Goal: Task Accomplishment & Management: Manage account settings

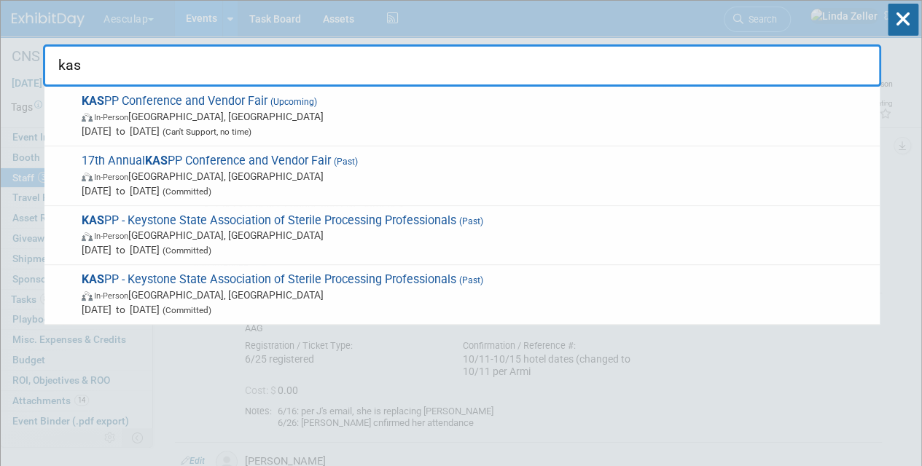
drag, startPoint x: 120, startPoint y: 75, endPoint x: 17, endPoint y: 58, distance: 104.1
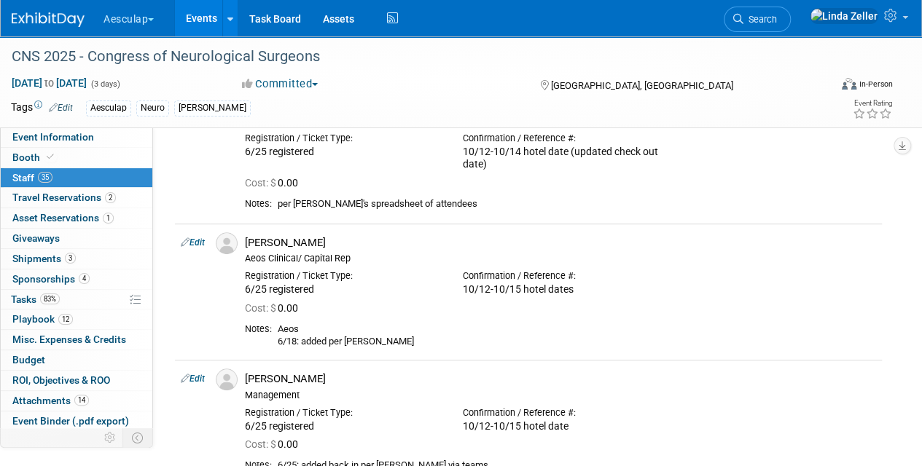
scroll to position [408, 0]
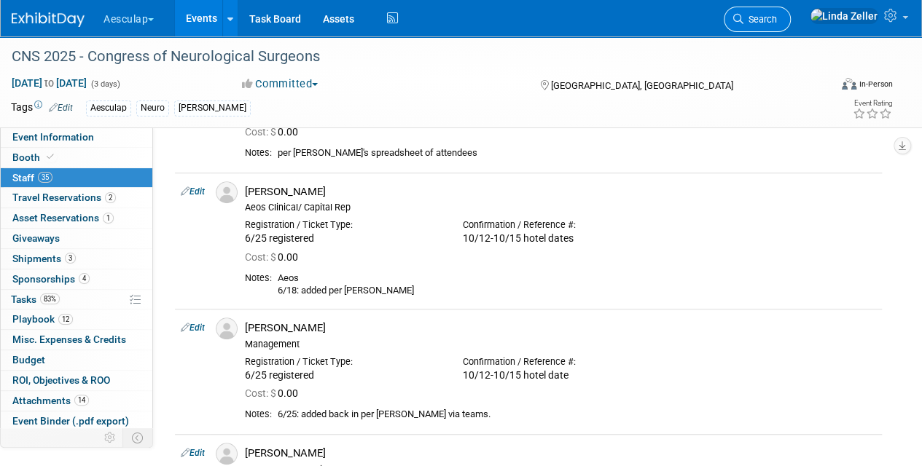
click at [777, 16] on span "Search" at bounding box center [760, 19] width 34 height 11
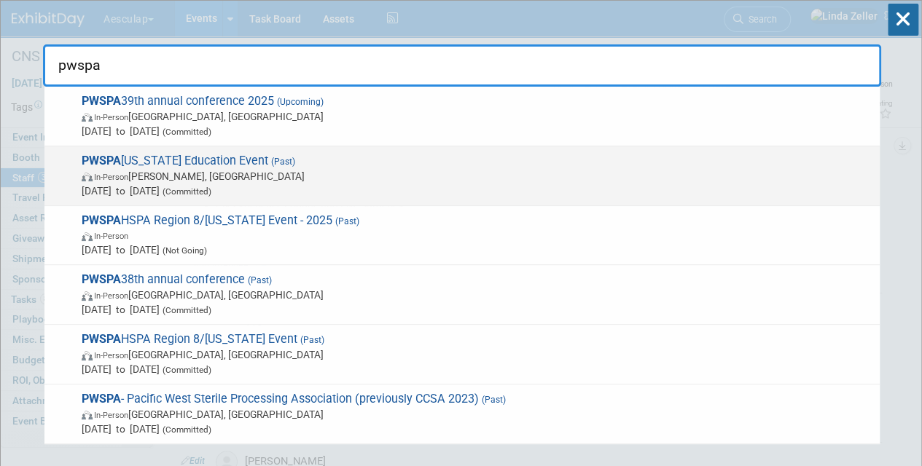
type input "pwspa"
click at [188, 170] on span "In-Person Kaneohe, HI" at bounding box center [477, 176] width 791 height 15
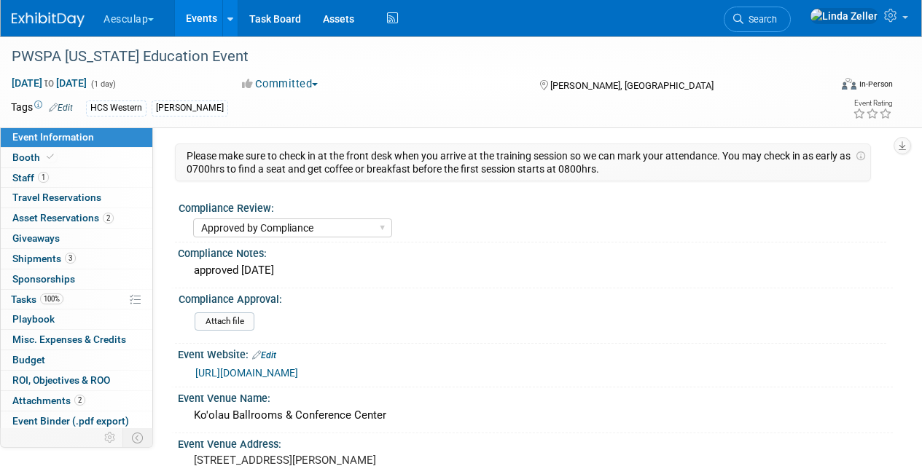
select select "Approved by Compliance"
select select "HCS"
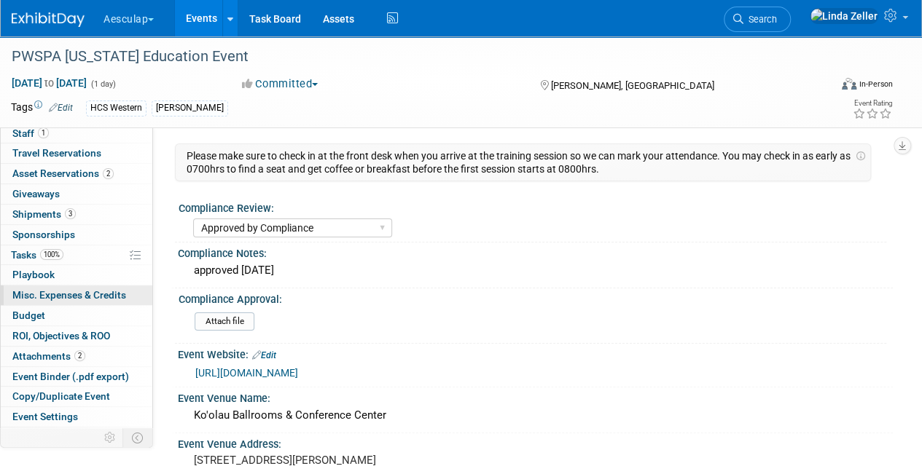
scroll to position [79, 0]
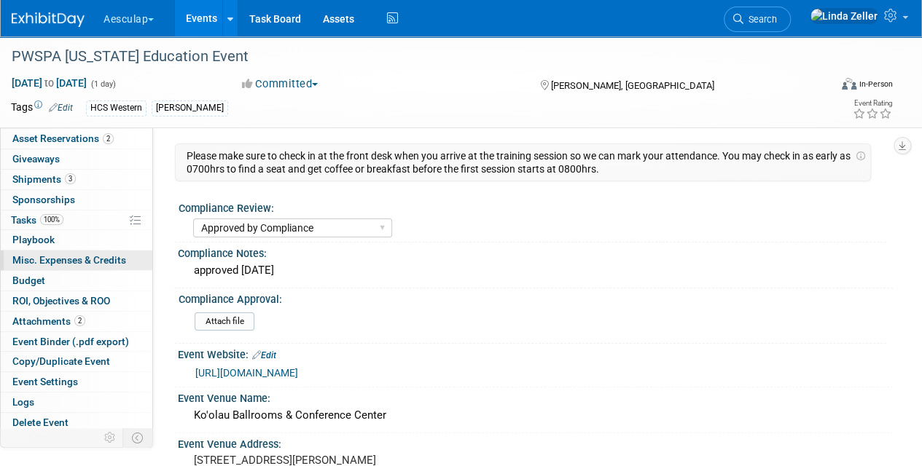
click at [42, 256] on span "Misc. Expenses & Credits 0" at bounding box center [69, 260] width 114 height 12
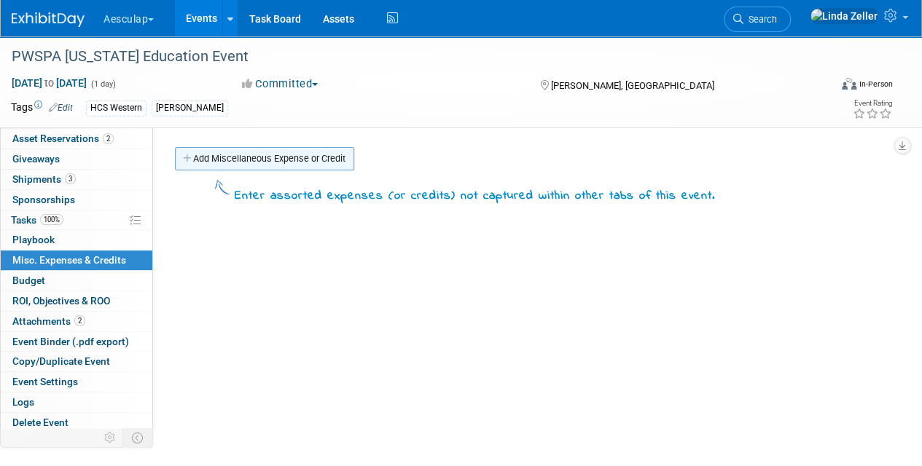
click at [224, 162] on link "Add Miscellaneous Expense or Credit" at bounding box center [264, 158] width 179 height 23
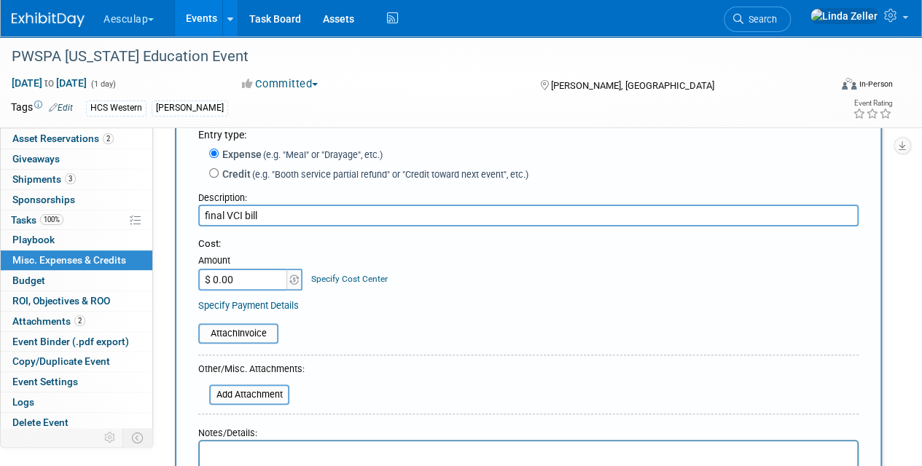
scroll to position [146, 0]
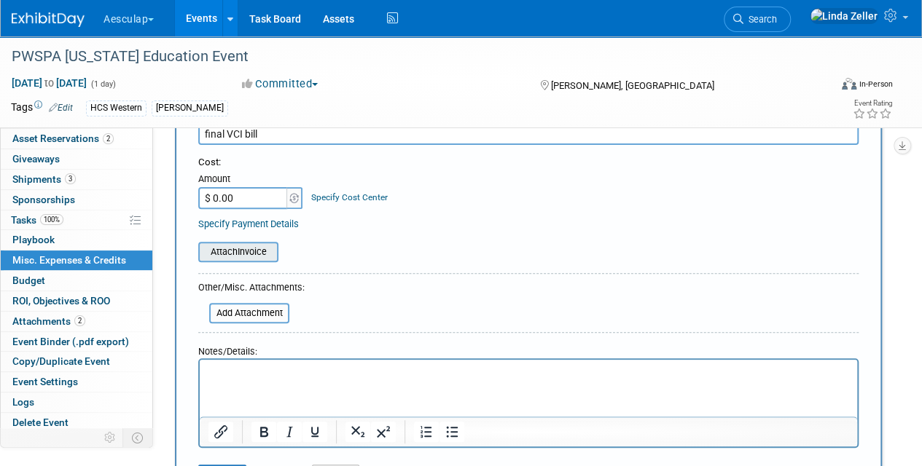
type input "final VCI bill"
click at [240, 249] on input "file" at bounding box center [189, 251] width 173 height 17
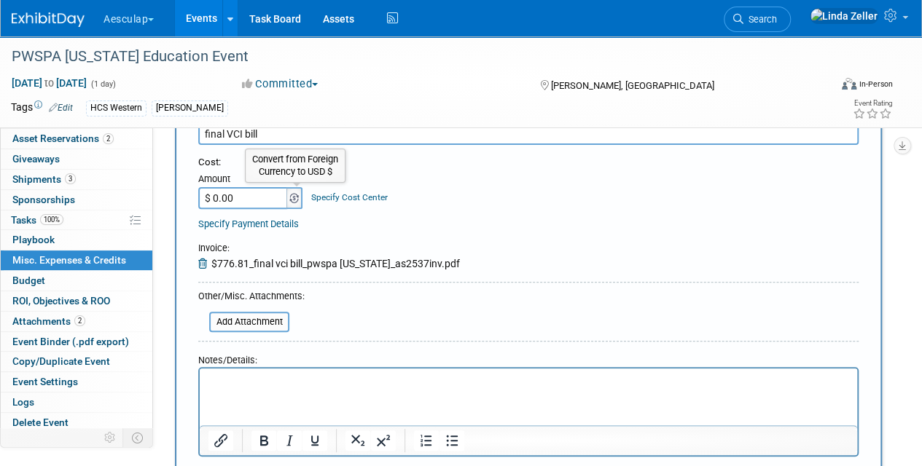
click at [293, 195] on img at bounding box center [293, 198] width 9 height 10
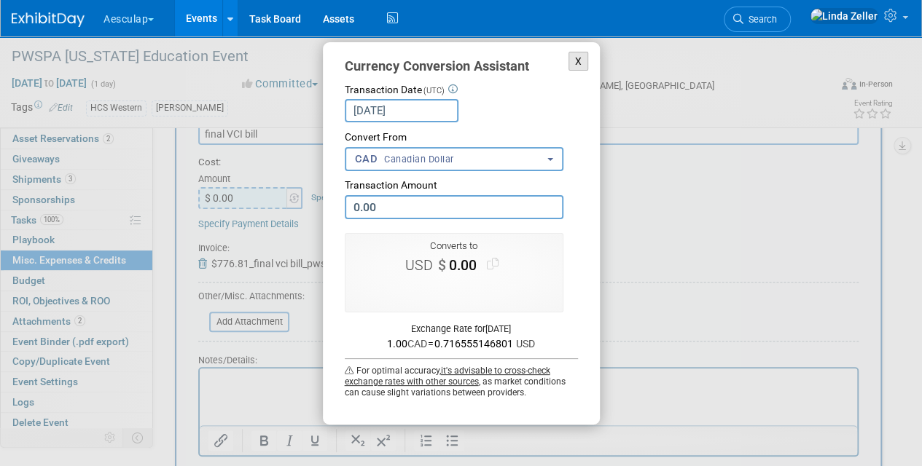
click at [583, 62] on button "X" at bounding box center [578, 62] width 20 height 20
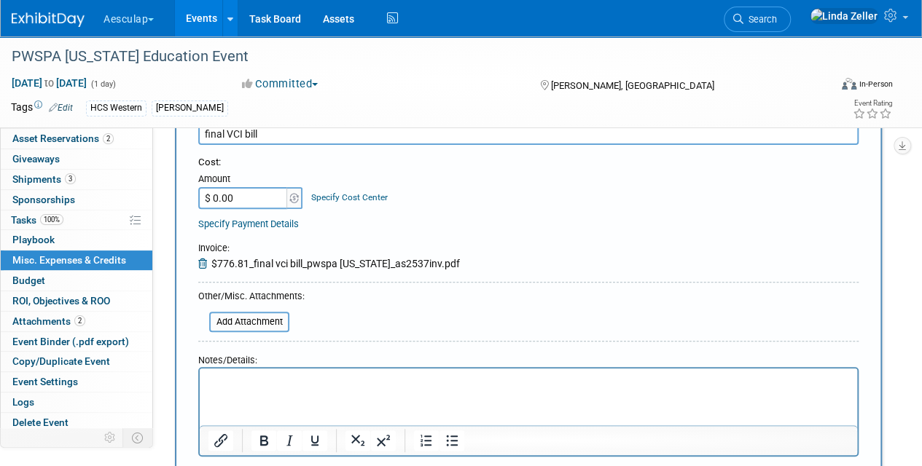
click at [235, 194] on input "$ 0.00" at bounding box center [243, 198] width 91 height 22
type input "$ 776.81"
click at [332, 198] on link "Specify Cost Center" at bounding box center [349, 197] width 77 height 10
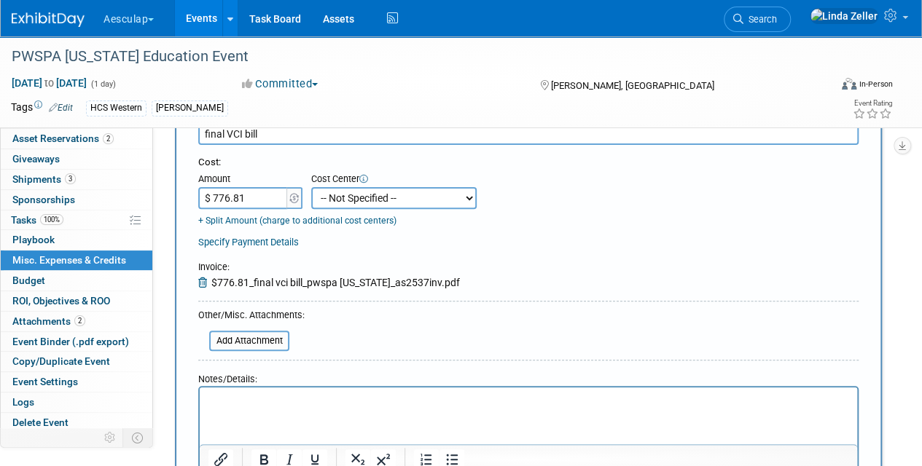
click at [460, 196] on select "-- Not Specified -- AAG B2B: 102736100 AIS - Ortho AIS -Spine Atlantic Neuro [P…" at bounding box center [393, 198] width 165 height 22
select select "18965977"
click at [311, 187] on select "-- Not Specified -- AAG B2B: 102736100 AIS - Ortho AIS -Spine Atlantic Neuro [P…" at bounding box center [393, 198] width 165 height 22
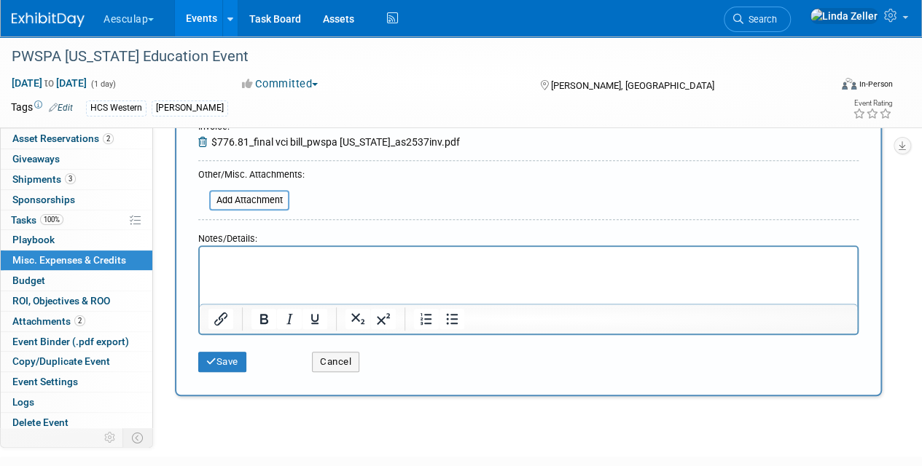
scroll to position [291, 0]
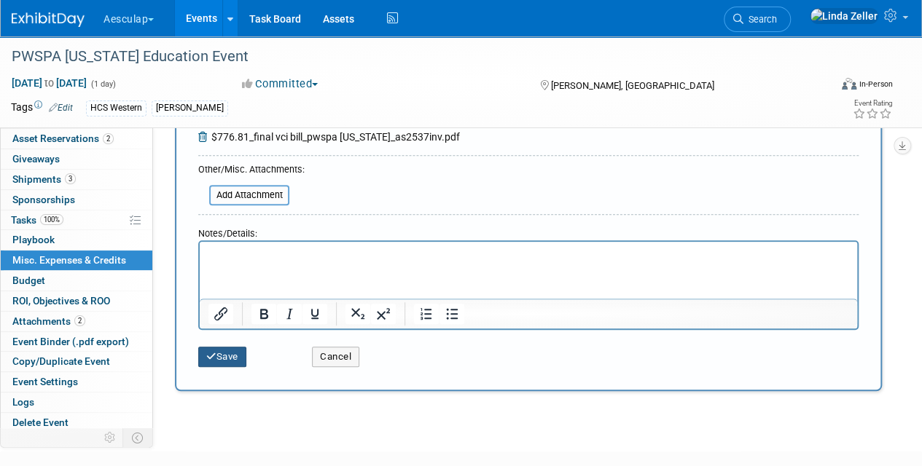
click at [223, 351] on button "Save" at bounding box center [222, 357] width 48 height 20
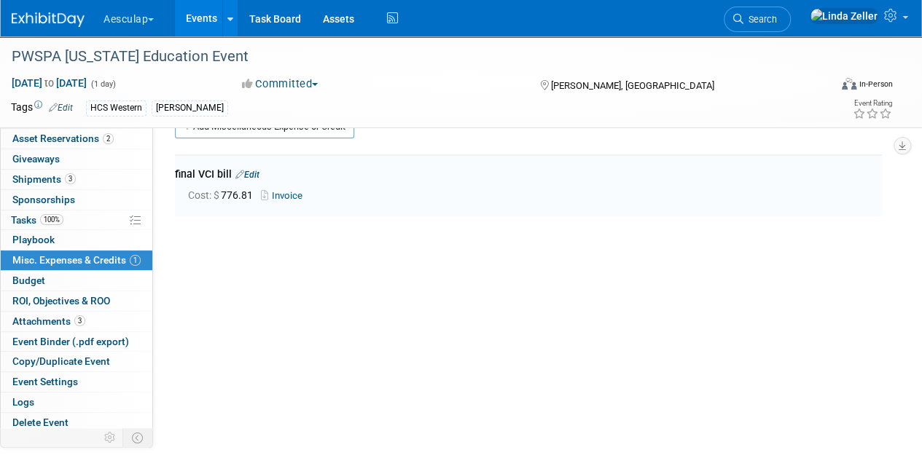
scroll to position [0, 0]
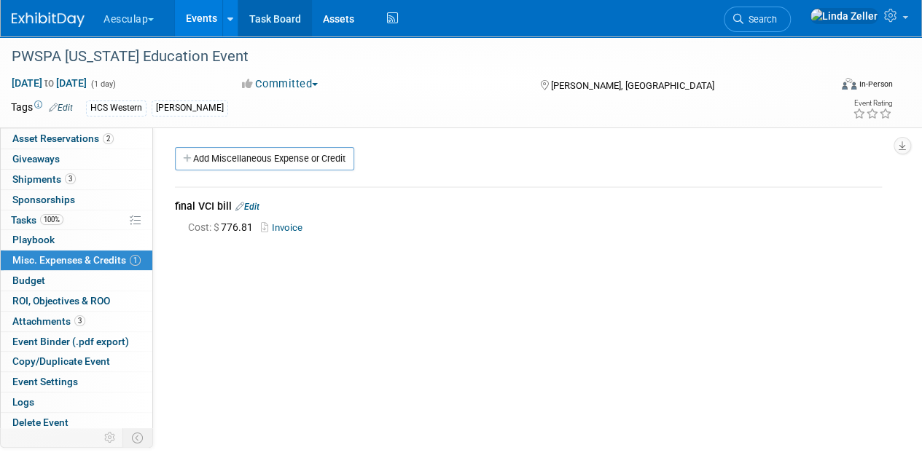
click at [272, 17] on link "Task Board" at bounding box center [275, 18] width 74 height 36
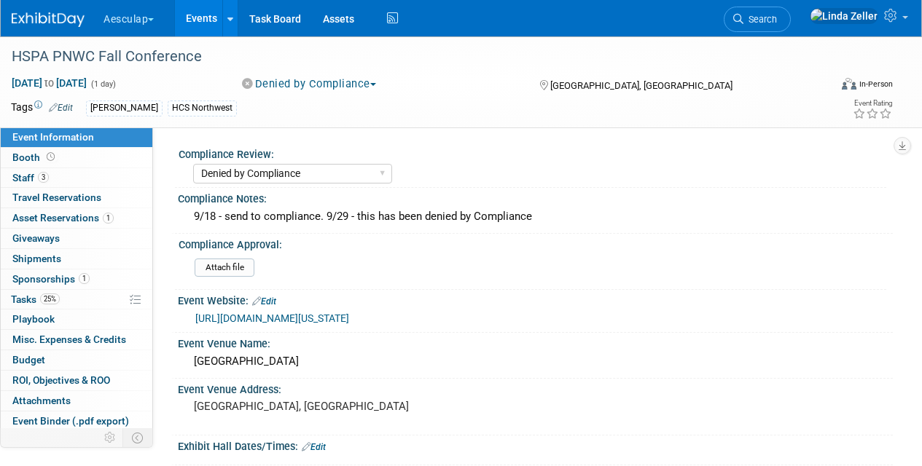
select select "Denied by Compliance"
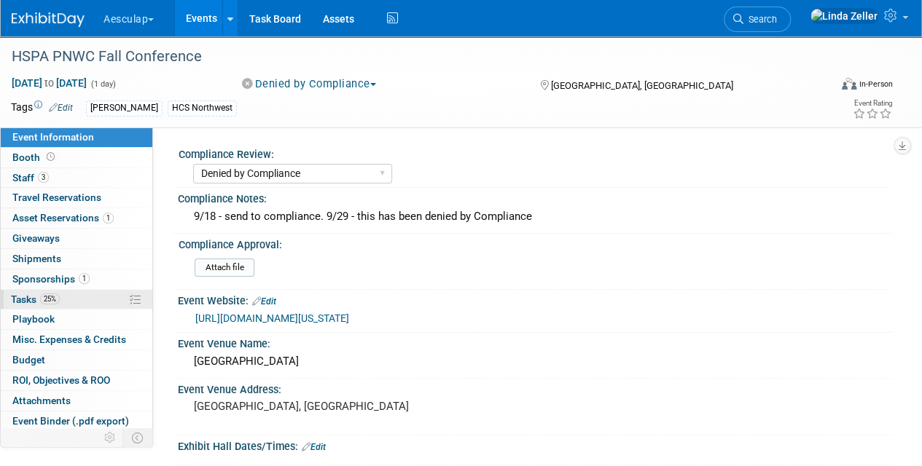
click at [30, 294] on span "Tasks 25%" at bounding box center [35, 300] width 49 height 12
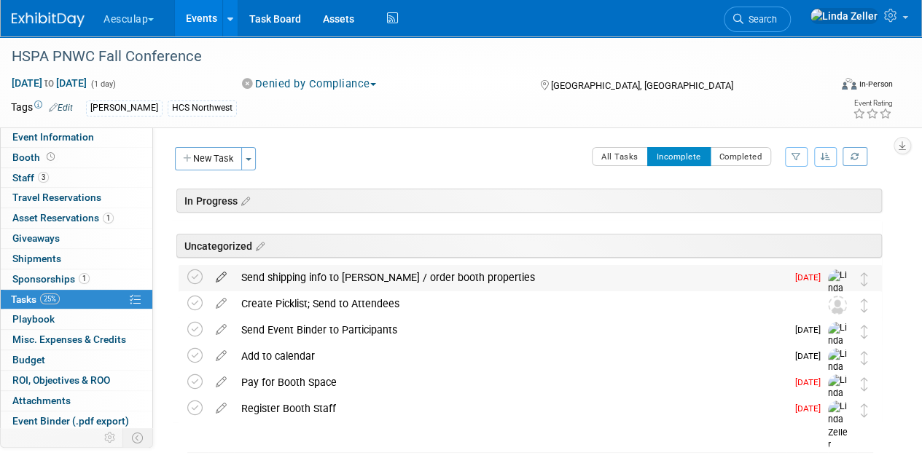
click at [220, 275] on icon at bounding box center [221, 274] width 26 height 18
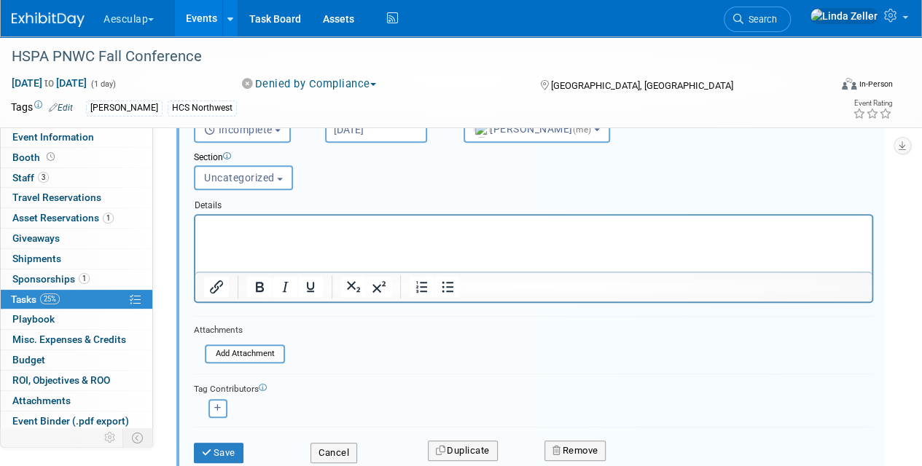
scroll to position [270, 0]
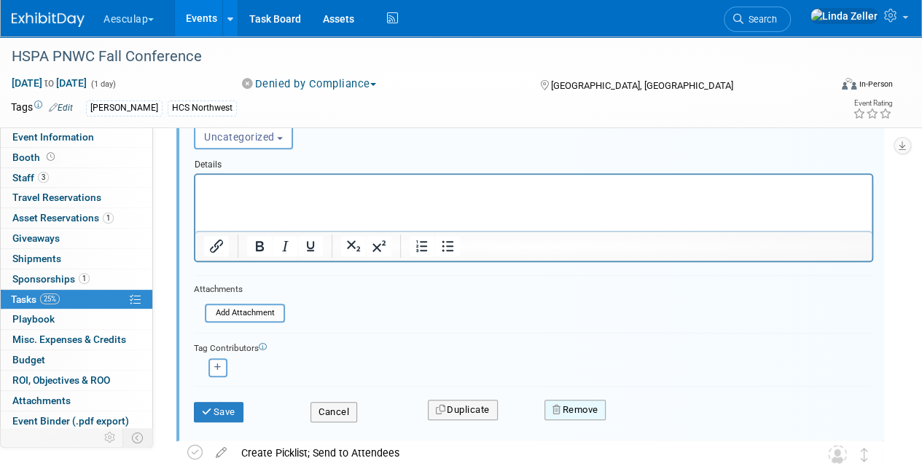
click at [561, 408] on icon "button" at bounding box center [557, 409] width 10 height 9
click at [654, 415] on link "Yes" at bounding box center [656, 422] width 42 height 23
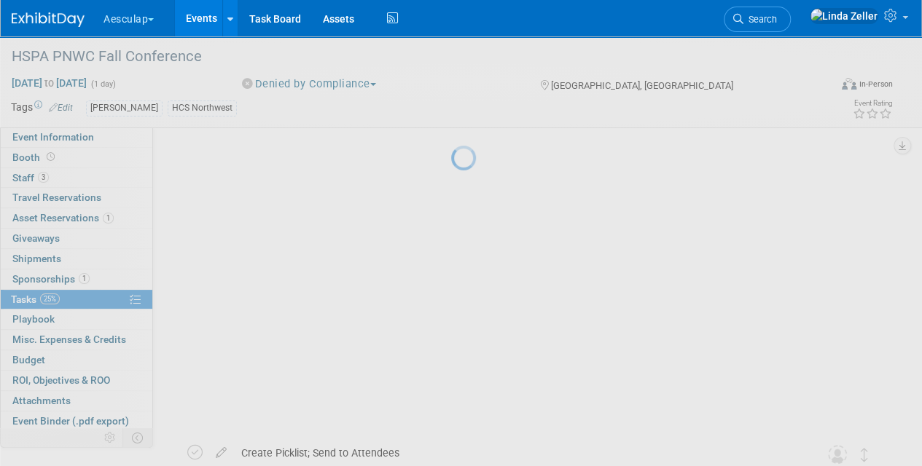
scroll to position [71, 0]
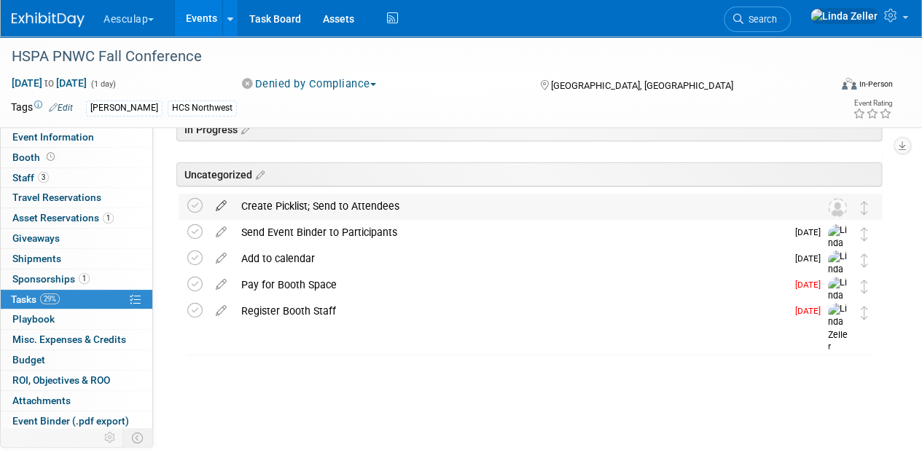
click at [221, 204] on icon at bounding box center [221, 203] width 26 height 18
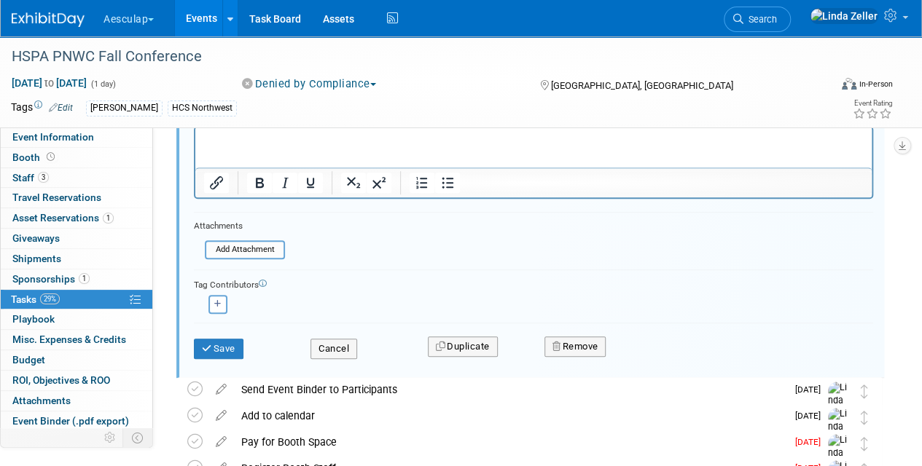
scroll to position [342, 0]
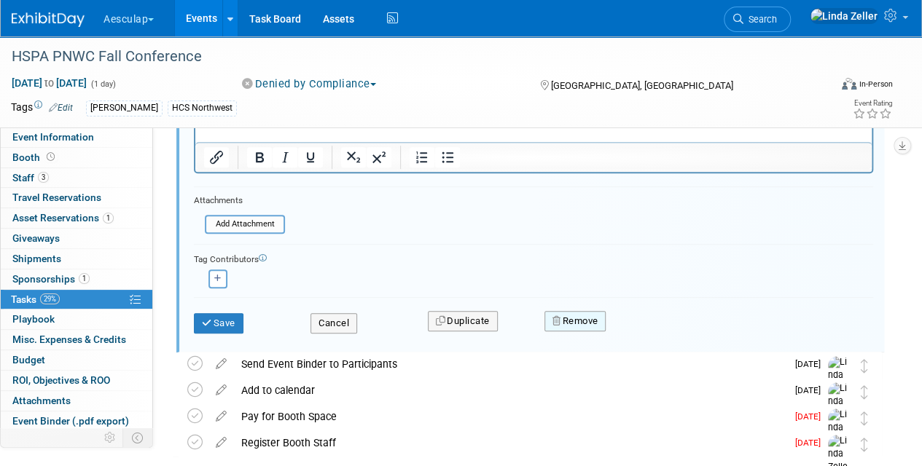
click at [568, 315] on button "Remove" at bounding box center [575, 321] width 62 height 20
click at [649, 332] on link "Yes" at bounding box center [656, 333] width 42 height 23
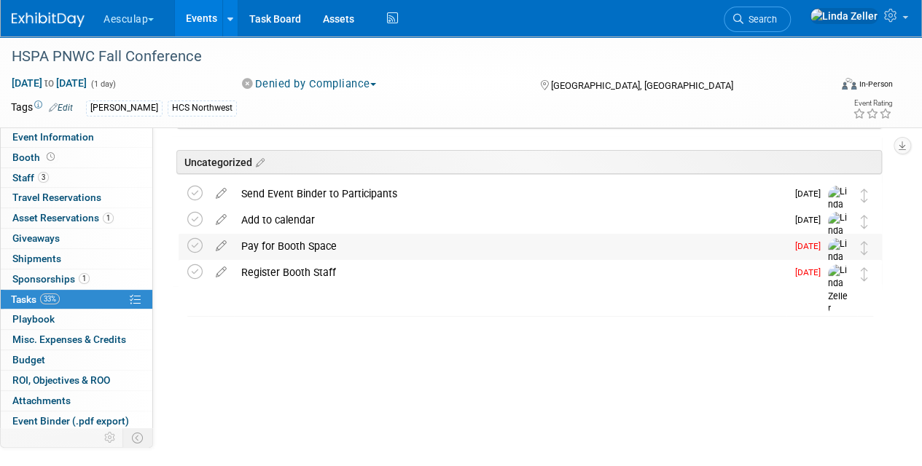
scroll to position [71, 0]
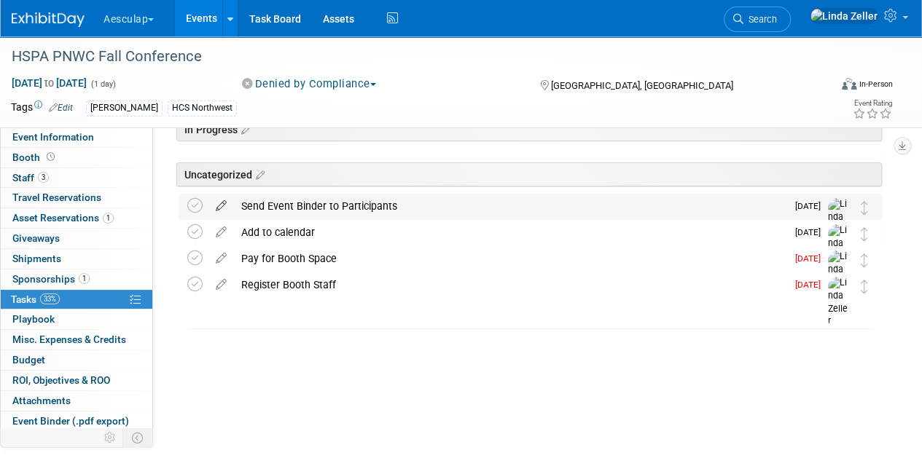
click at [222, 204] on icon at bounding box center [221, 203] width 26 height 18
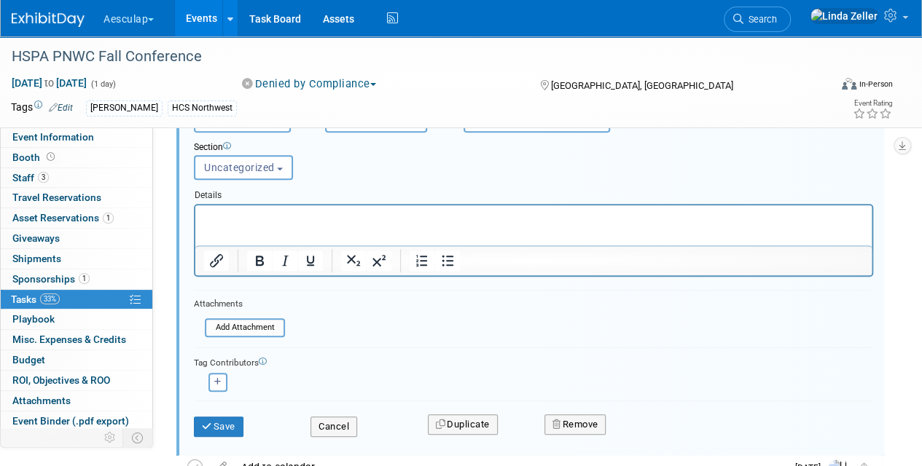
scroll to position [270, 0]
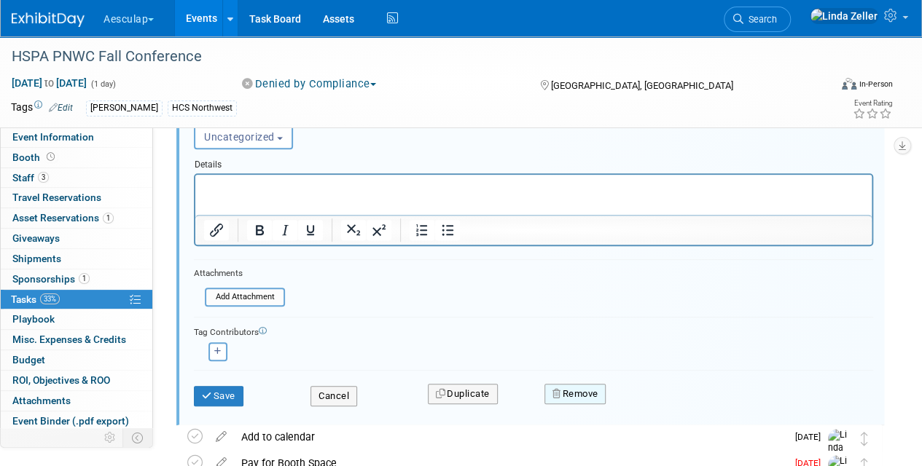
click at [579, 386] on button "Remove" at bounding box center [575, 394] width 62 height 20
click at [646, 403] on icon at bounding box center [646, 407] width 9 height 8
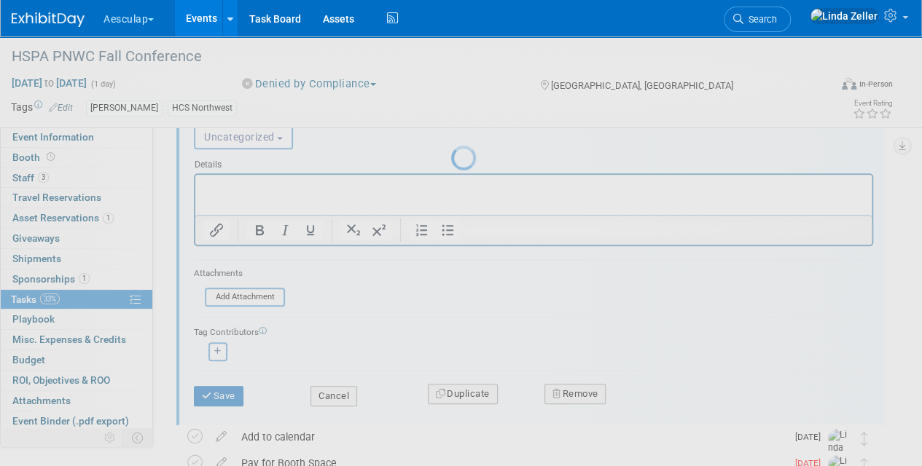
scroll to position [71, 0]
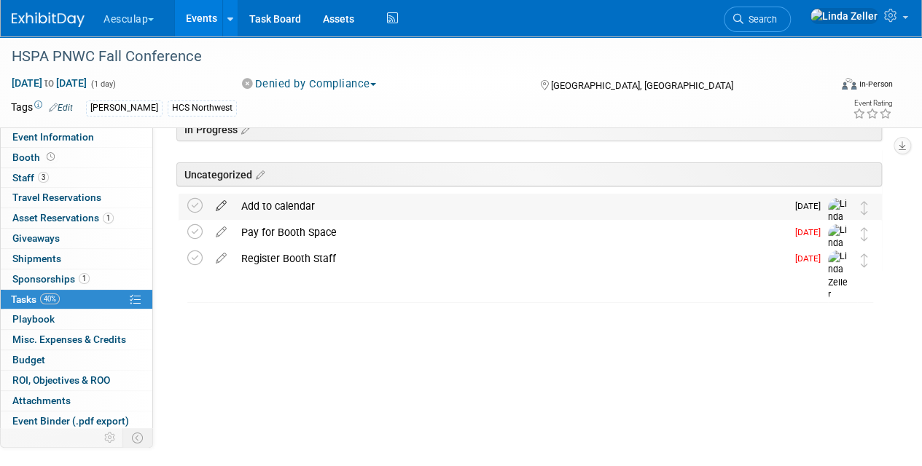
click at [227, 203] on icon at bounding box center [221, 203] width 26 height 18
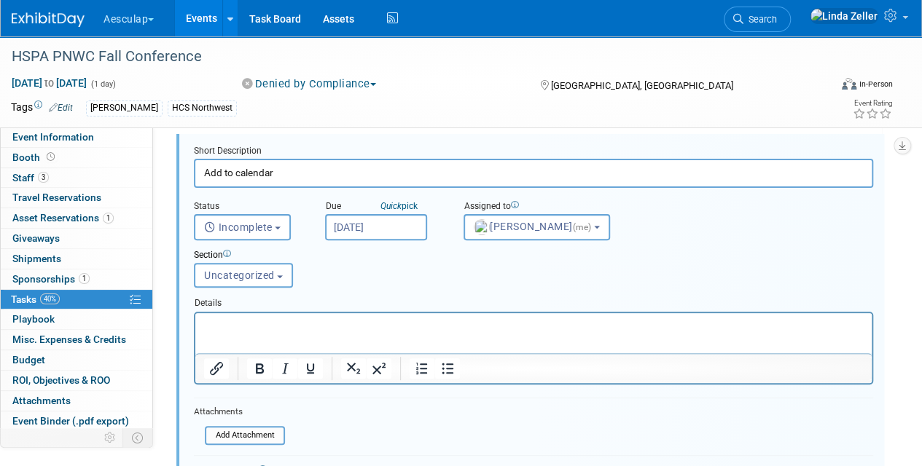
scroll to position [270, 0]
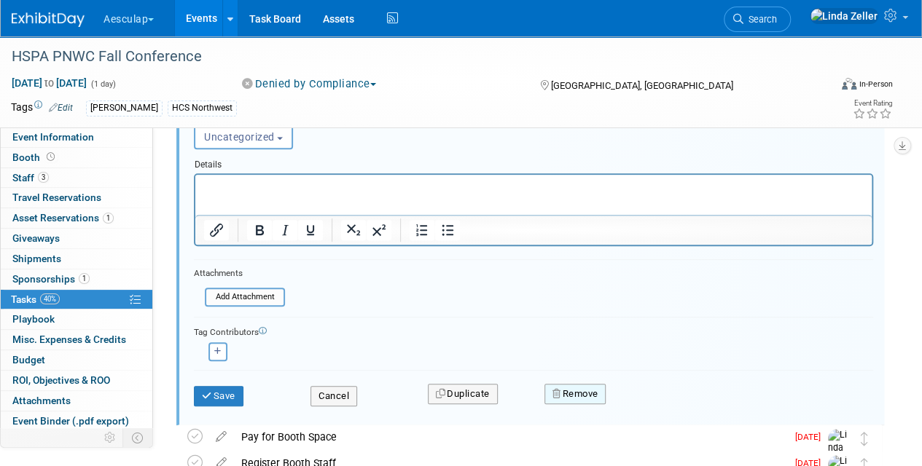
click at [586, 399] on button "Remove" at bounding box center [575, 394] width 62 height 20
click at [651, 407] on link "Yes" at bounding box center [656, 406] width 42 height 23
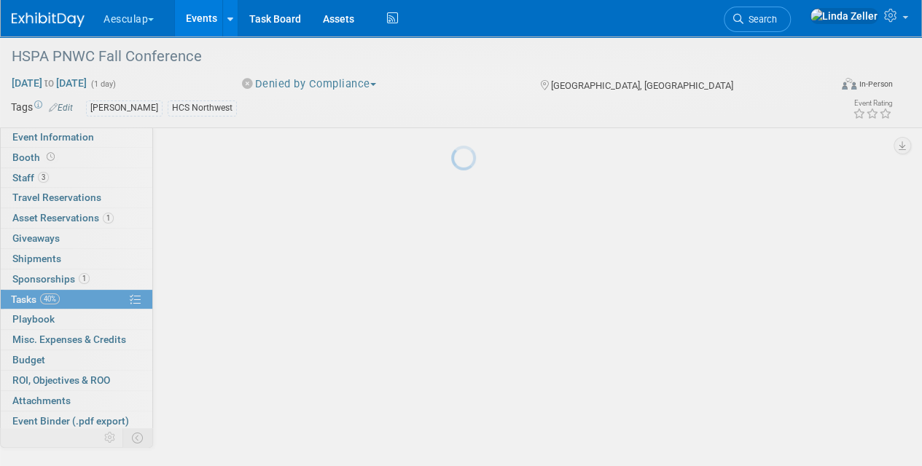
scroll to position [71, 0]
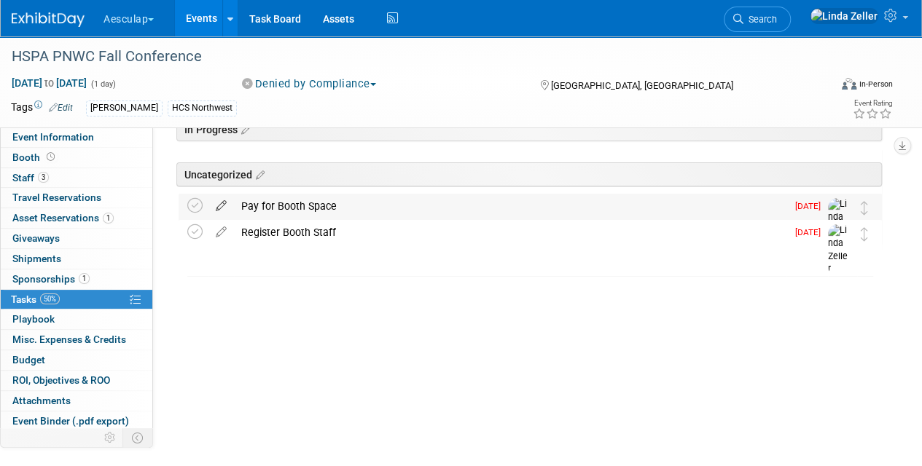
click at [219, 204] on icon at bounding box center [221, 203] width 26 height 18
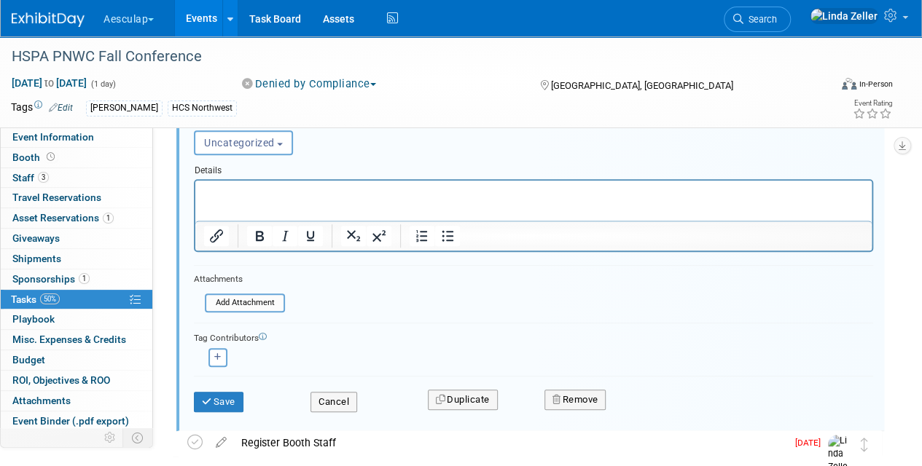
scroll to position [270, 0]
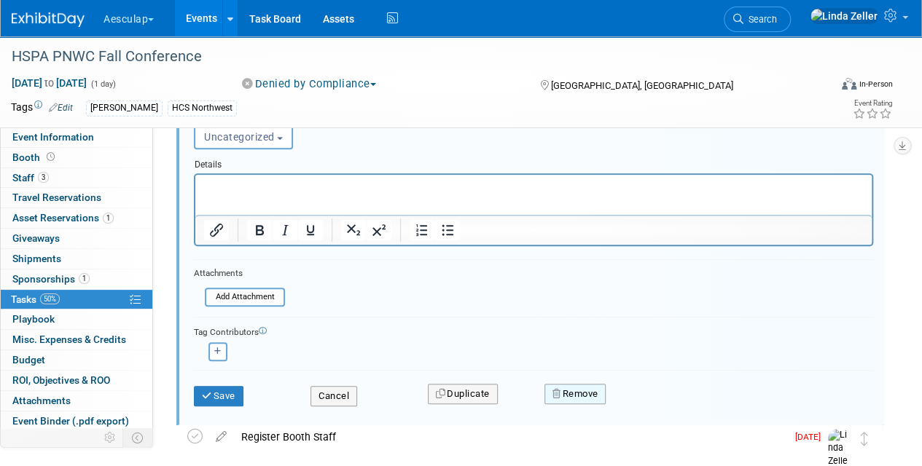
click at [571, 391] on button "Remove" at bounding box center [575, 394] width 62 height 20
click at [655, 399] on link "Yes" at bounding box center [656, 406] width 42 height 23
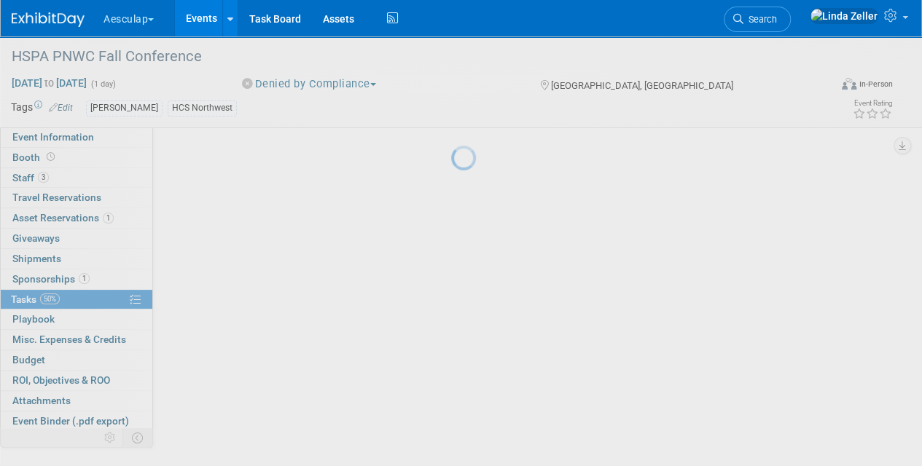
scroll to position [71, 0]
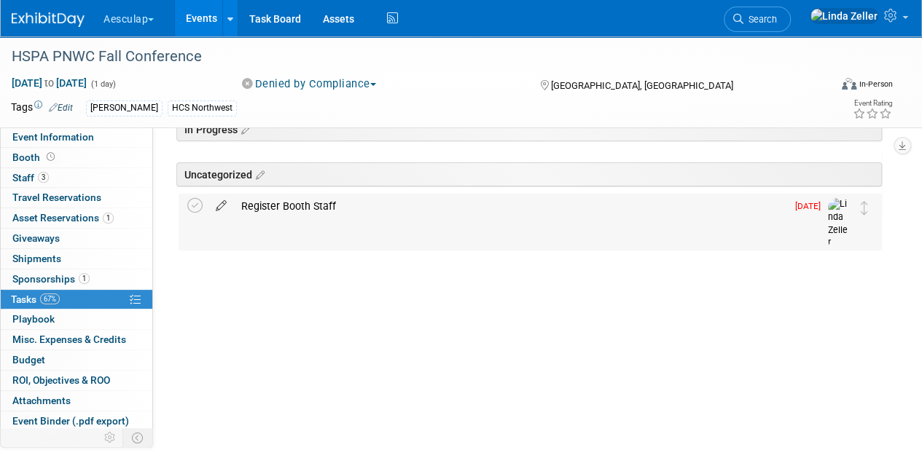
click at [222, 201] on icon at bounding box center [221, 203] width 26 height 18
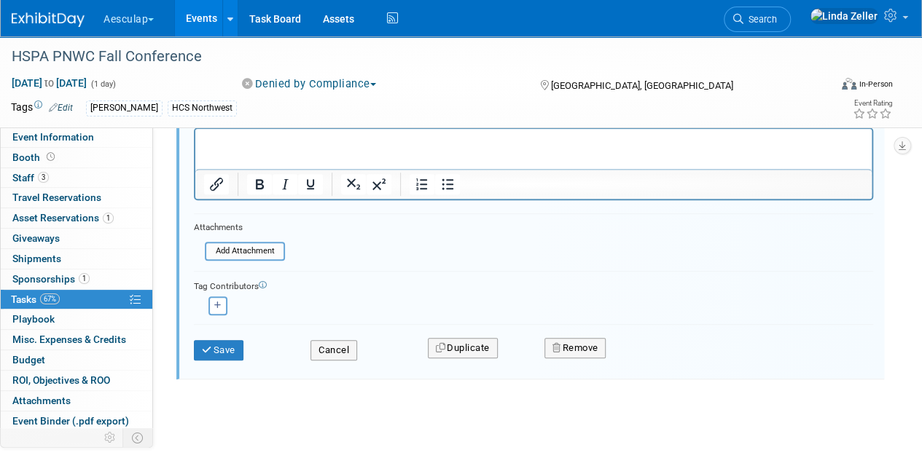
scroll to position [316, 0]
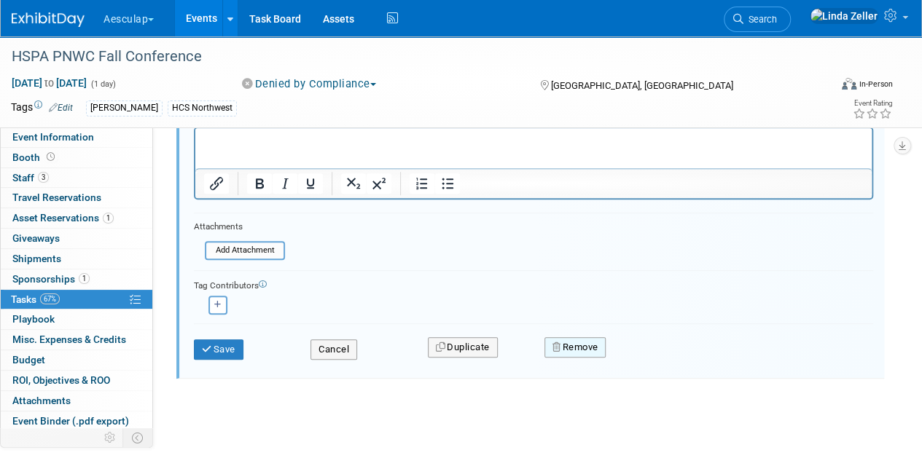
click at [569, 342] on button "Remove" at bounding box center [575, 347] width 62 height 20
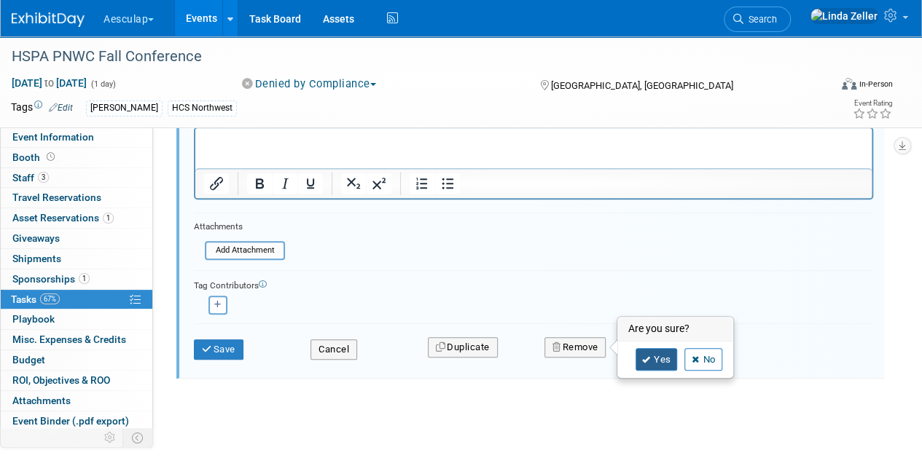
click at [653, 354] on link "Yes" at bounding box center [656, 359] width 42 height 23
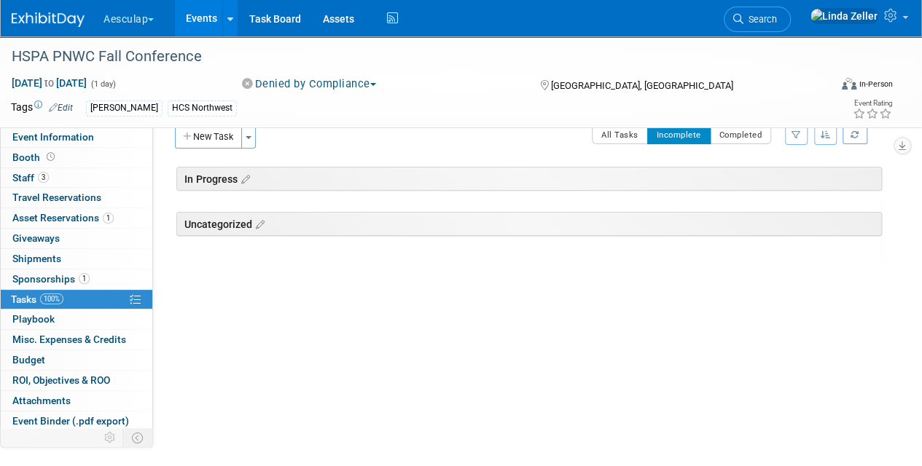
scroll to position [0, 0]
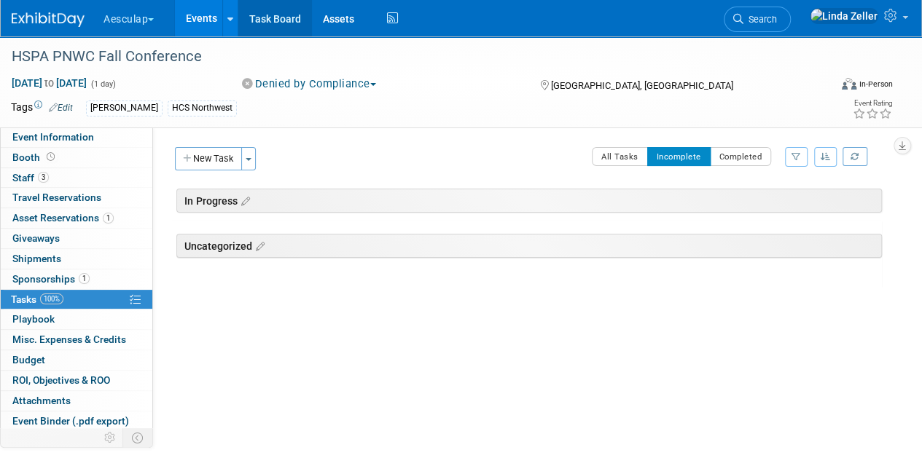
click at [273, 23] on link "Task Board" at bounding box center [275, 18] width 74 height 36
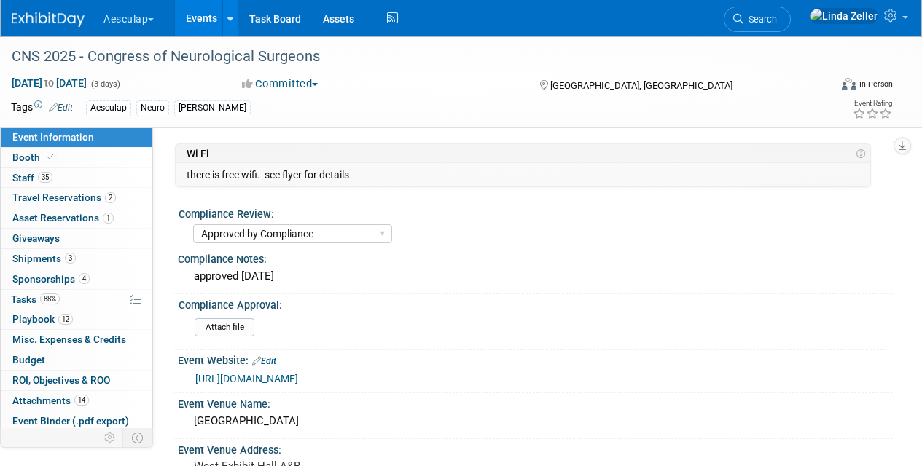
select select "Approved by Compliance"
select select "Neuro"
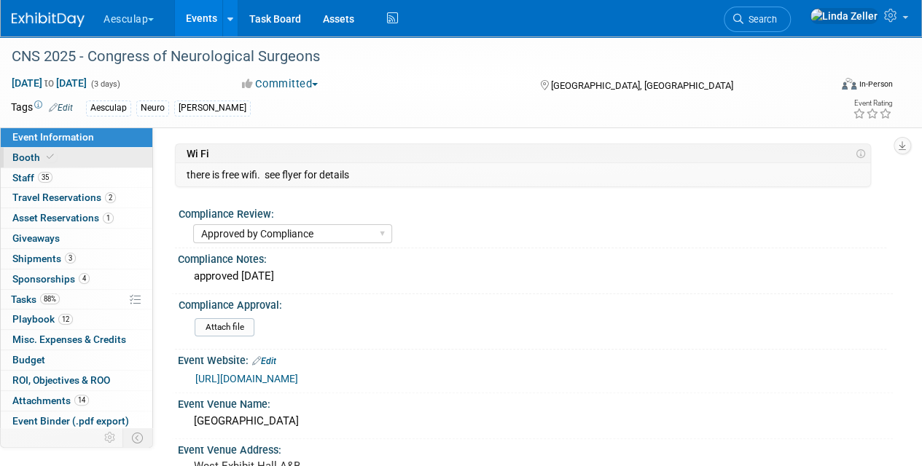
click at [28, 156] on span "Booth" at bounding box center [34, 158] width 44 height 12
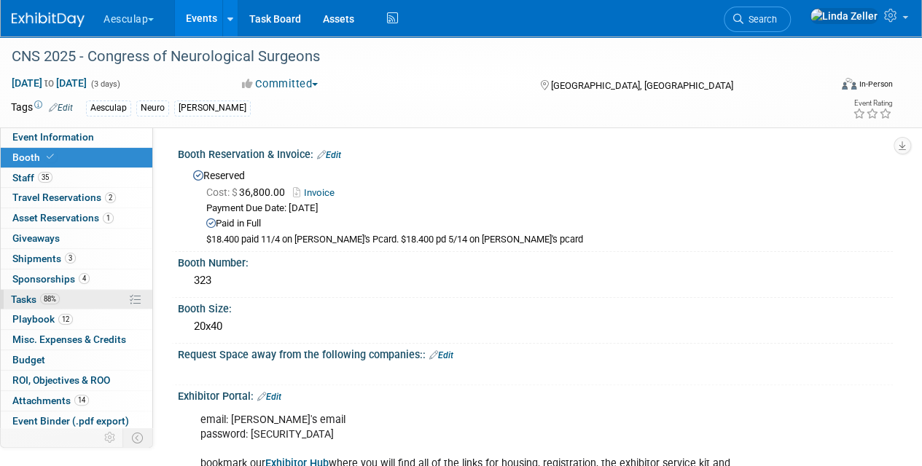
click at [38, 296] on span "Tasks 88%" at bounding box center [35, 300] width 49 height 12
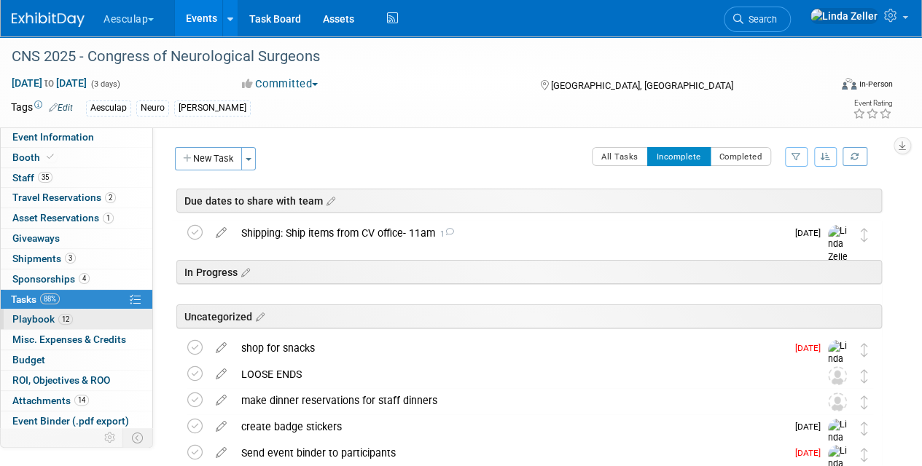
click at [29, 314] on span "Playbook 12" at bounding box center [42, 319] width 60 height 12
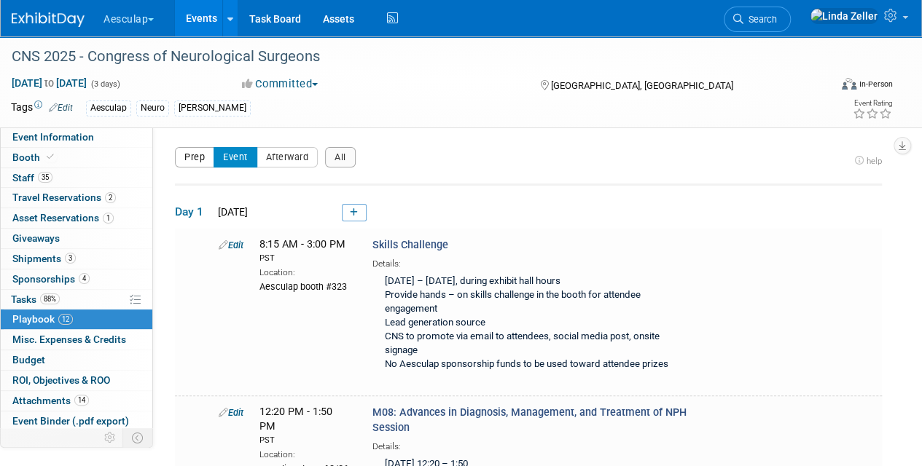
click at [200, 156] on button "Prep" at bounding box center [194, 157] width 39 height 20
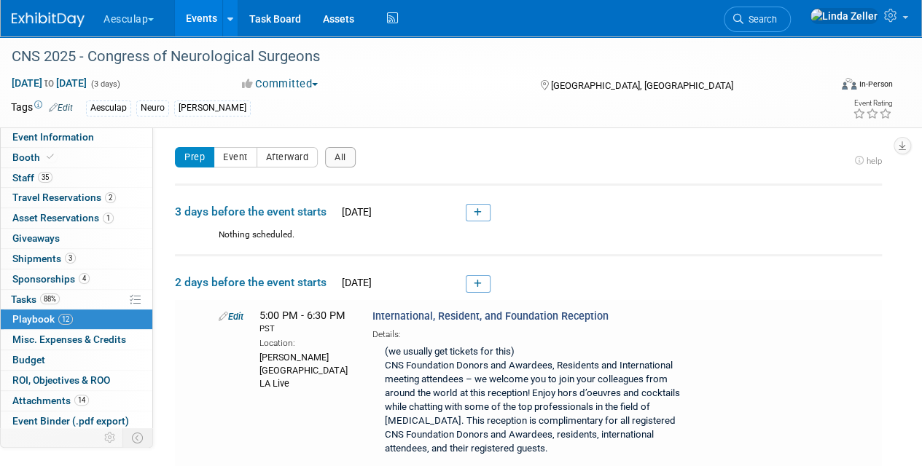
scroll to position [219, 0]
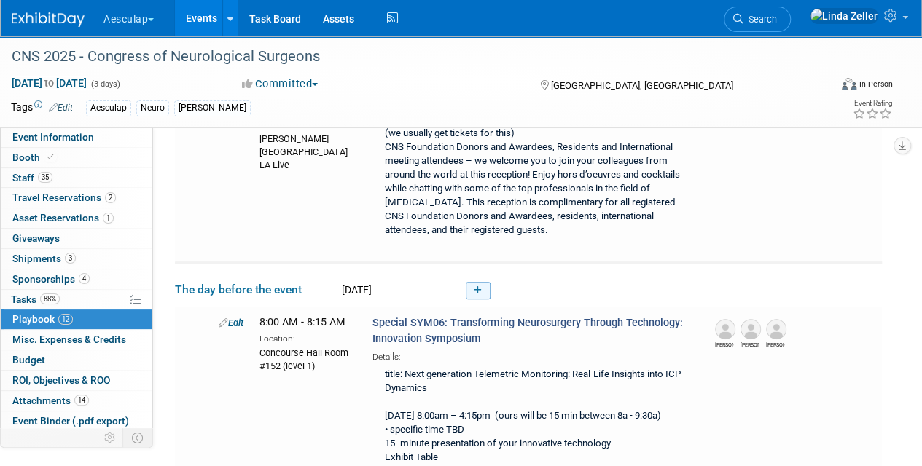
click at [479, 289] on icon at bounding box center [478, 290] width 8 height 9
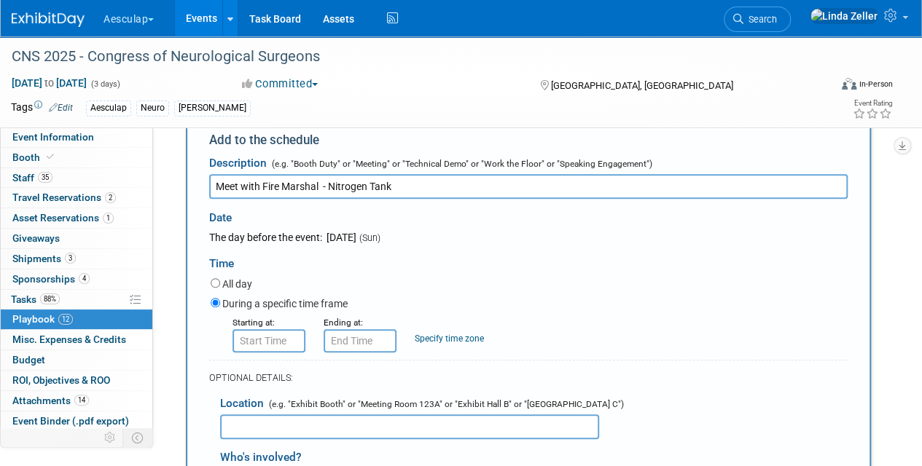
scroll to position [488, 0]
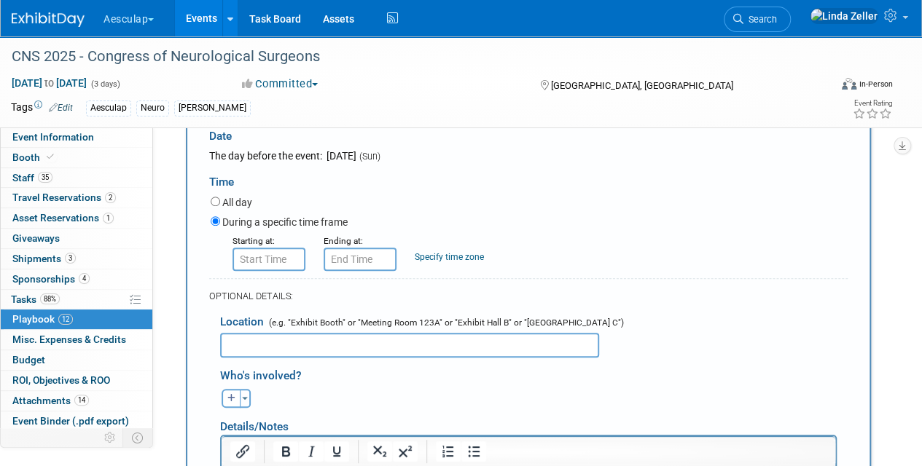
type input "Meet with Fire Marshal - Nitrogen Tank"
click at [256, 337] on input "text" at bounding box center [409, 345] width 379 height 25
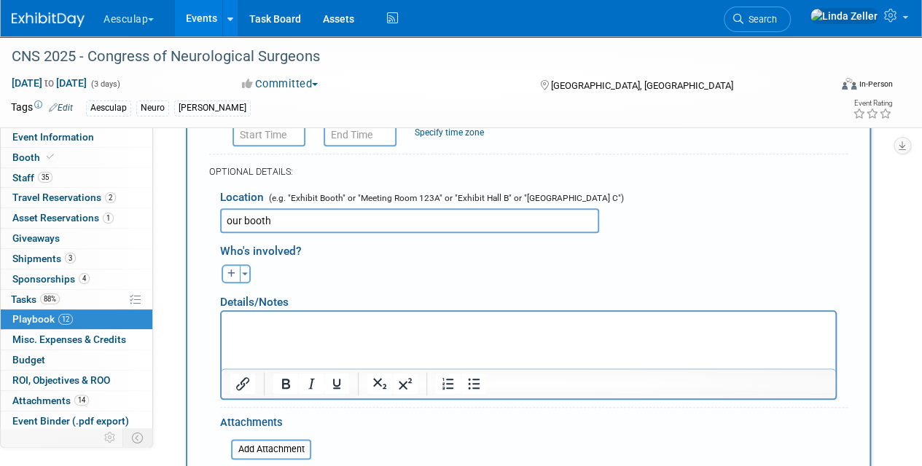
scroll to position [634, 0]
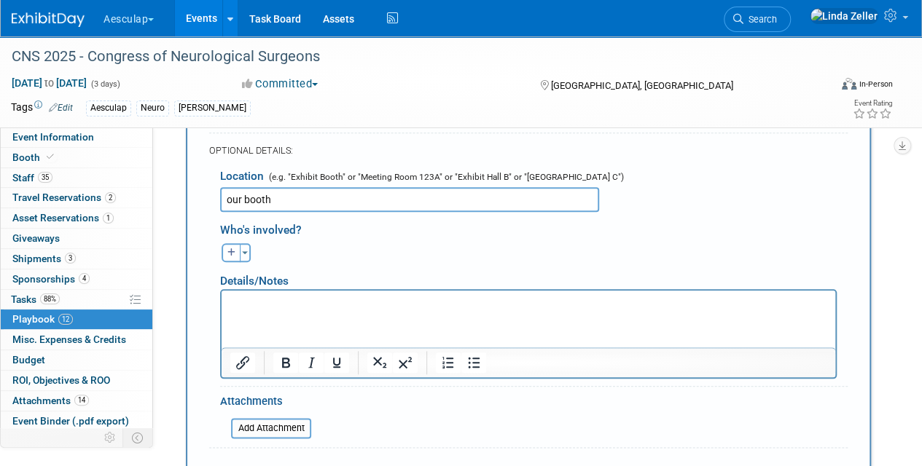
type input "our booth"
click at [235, 296] on p "Rich Text Area. Press ALT-0 for help." at bounding box center [528, 303] width 597 height 15
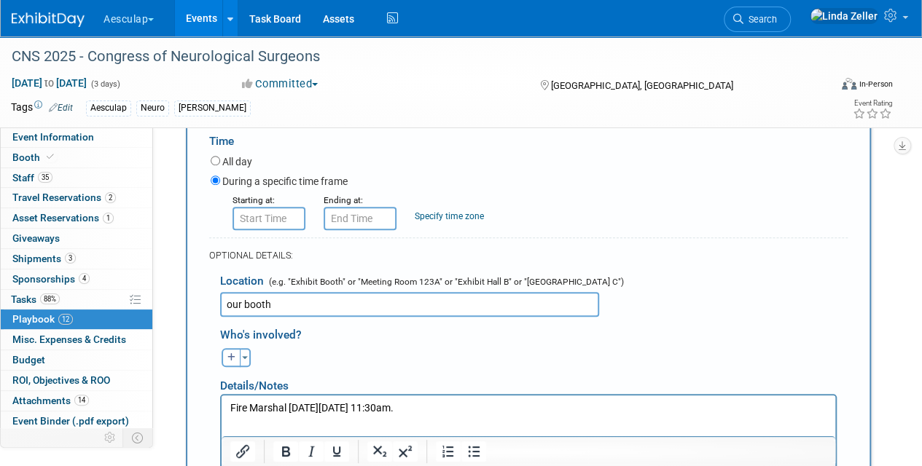
scroll to position [488, 0]
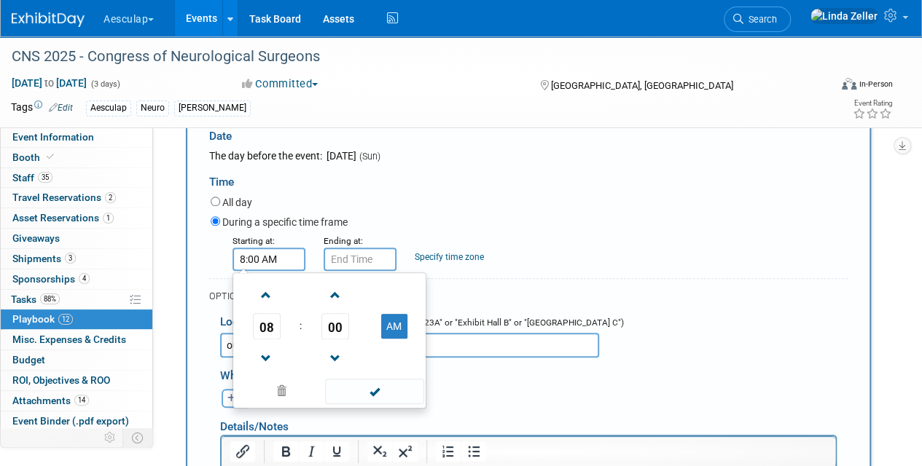
click at [270, 255] on input "8:00 AM" at bounding box center [268, 259] width 73 height 23
drag, startPoint x: 282, startPoint y: 256, endPoint x: 211, endPoint y: 257, distance: 71.4
click at [211, 257] on div "Starting at: 8:00 AM 08 : 00 AM 12 01 02 03 04 05 06 07 08 09 10 11 00 05 10 15…" at bounding box center [529, 252] width 659 height 38
type input "11:30 AM"
click at [329, 257] on input "11:30 AM" at bounding box center [360, 259] width 73 height 23
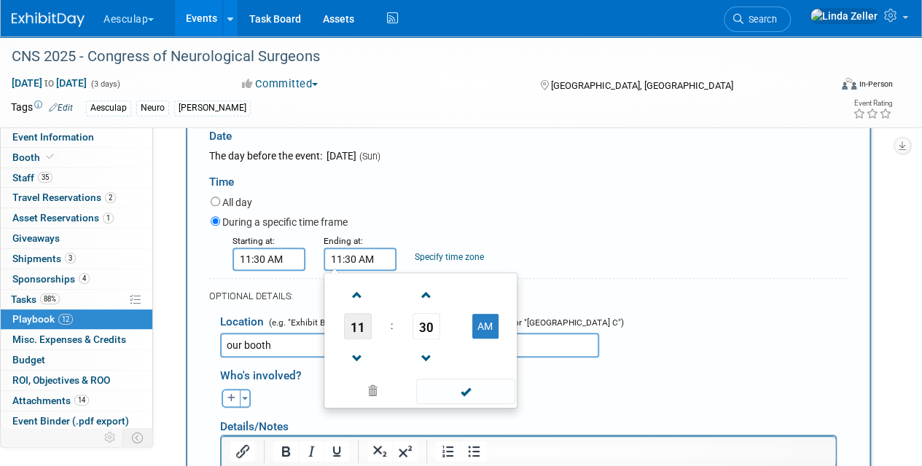
click at [355, 321] on span "11" at bounding box center [358, 326] width 28 height 26
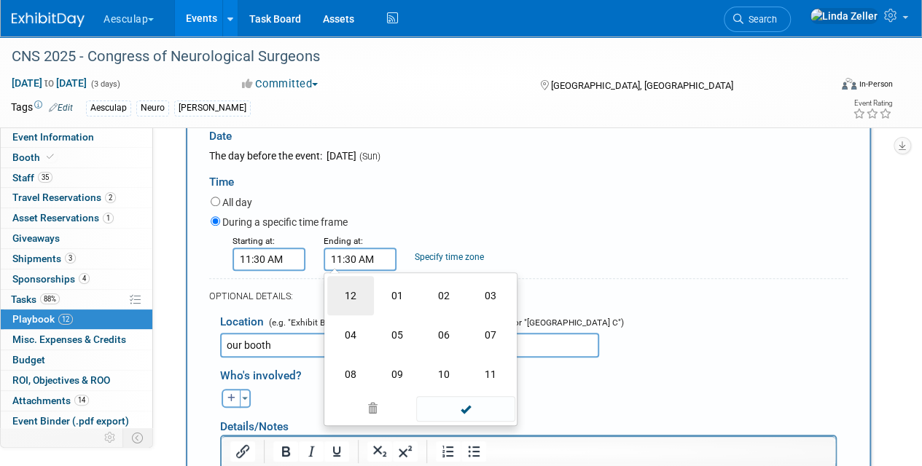
click at [354, 293] on td "12" at bounding box center [350, 295] width 47 height 39
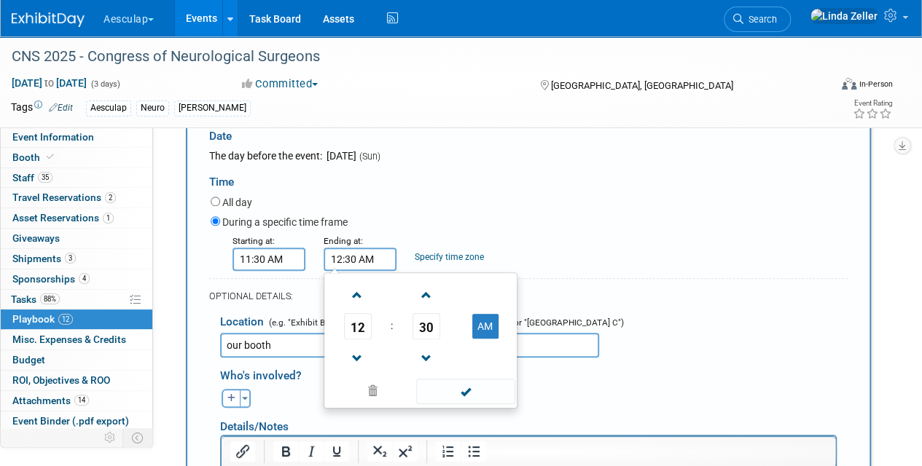
click at [434, 326] on span "30" at bounding box center [426, 326] width 28 height 26
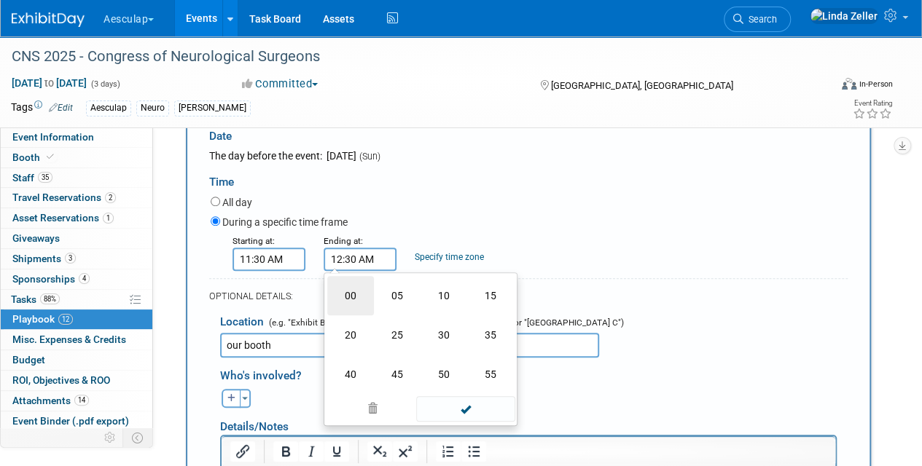
click at [349, 289] on td "00" at bounding box center [350, 295] width 47 height 39
type input "12:00 AM"
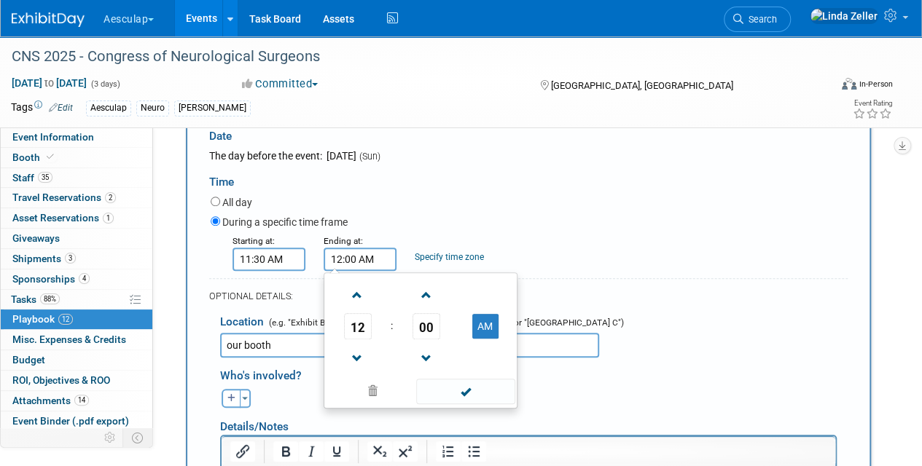
click at [451, 248] on div "Specify time zone" at bounding box center [449, 248] width 69 height 31
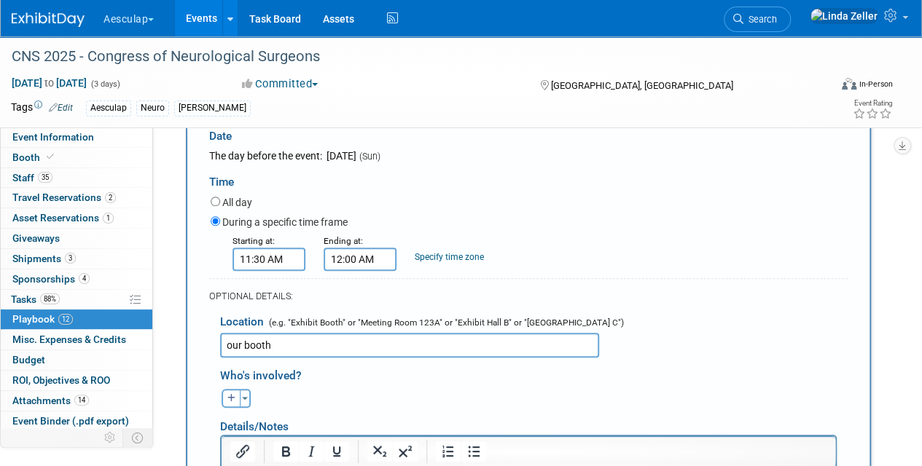
click at [451, 255] on link "Specify time zone" at bounding box center [449, 257] width 69 height 10
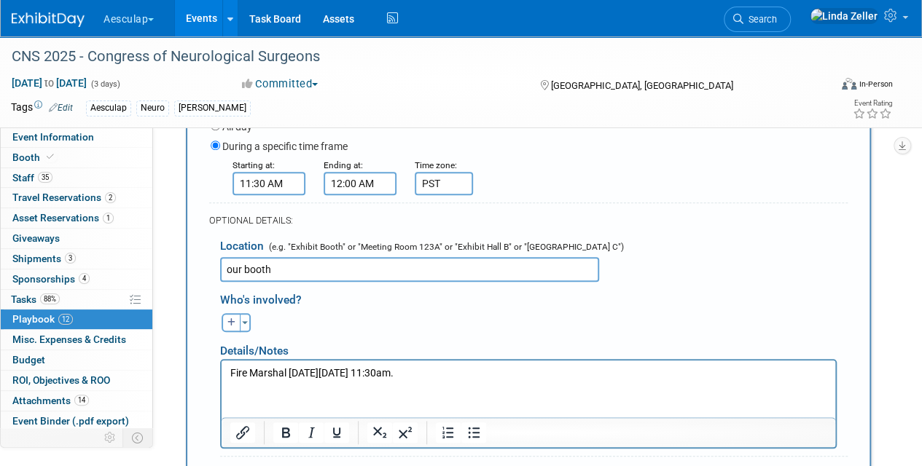
scroll to position [707, 0]
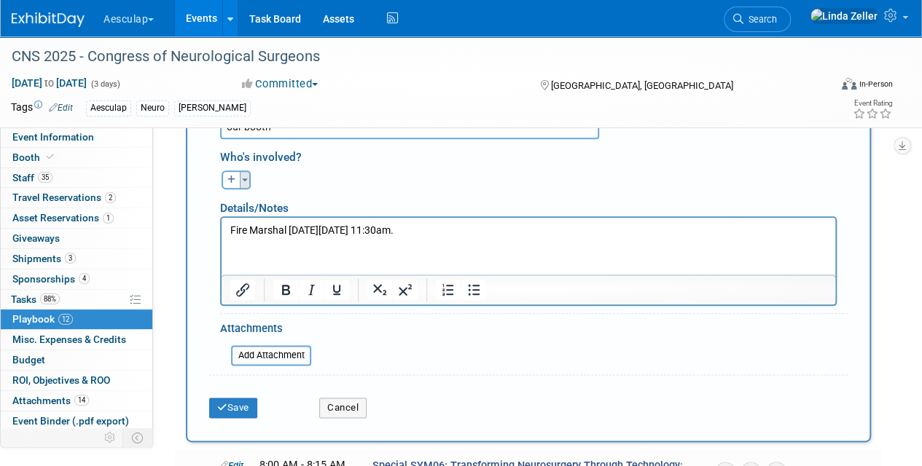
type input "PST"
click at [246, 179] on span "button" at bounding box center [245, 180] width 6 height 3
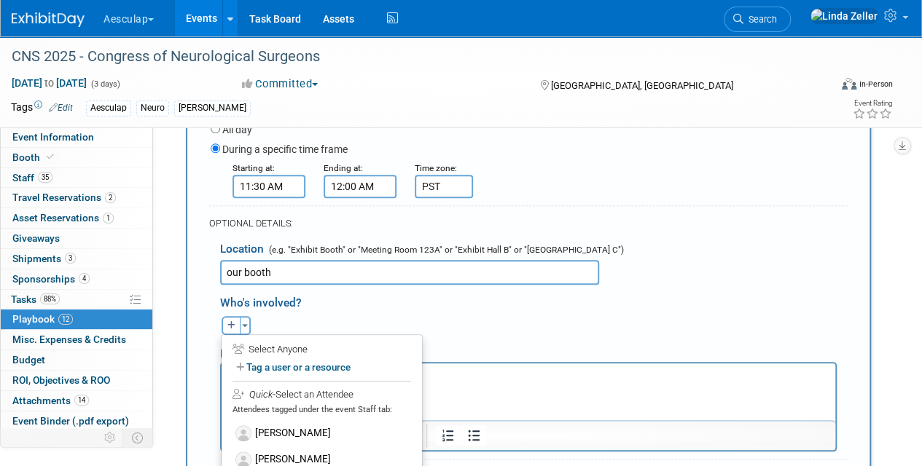
scroll to position [634, 0]
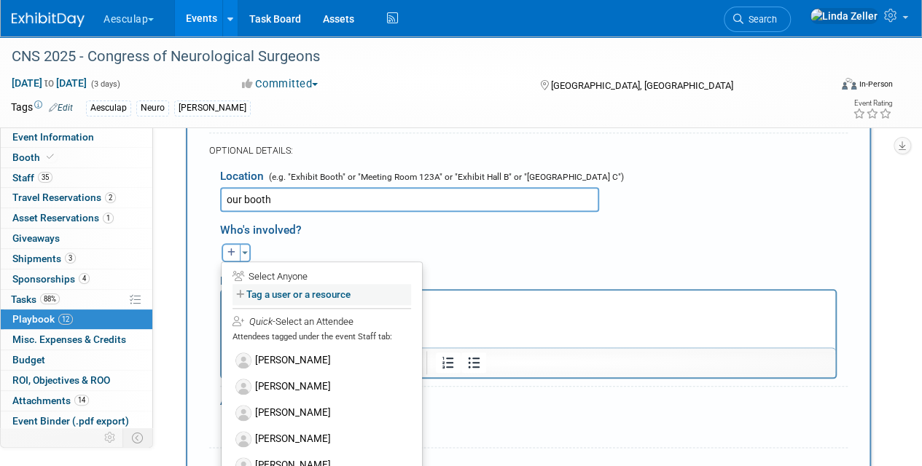
click at [258, 288] on label "Tag a user or a resource" at bounding box center [321, 294] width 179 height 21
select select
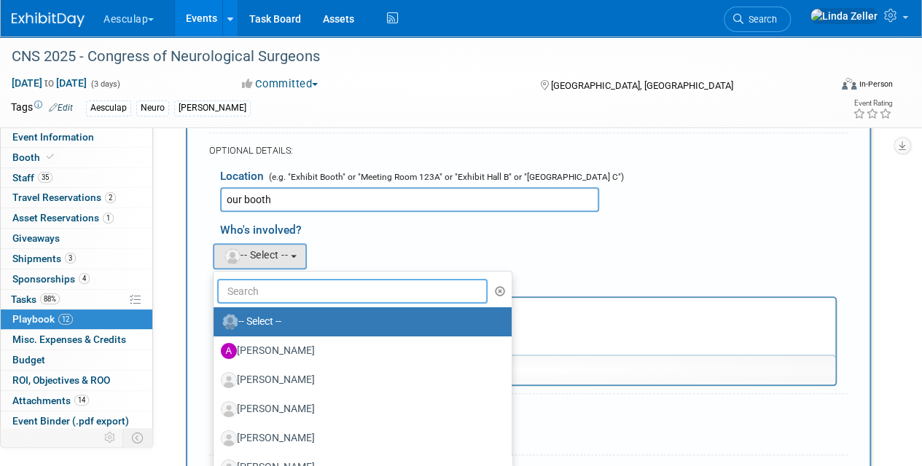
click at [258, 288] on input "text" at bounding box center [352, 291] width 270 height 25
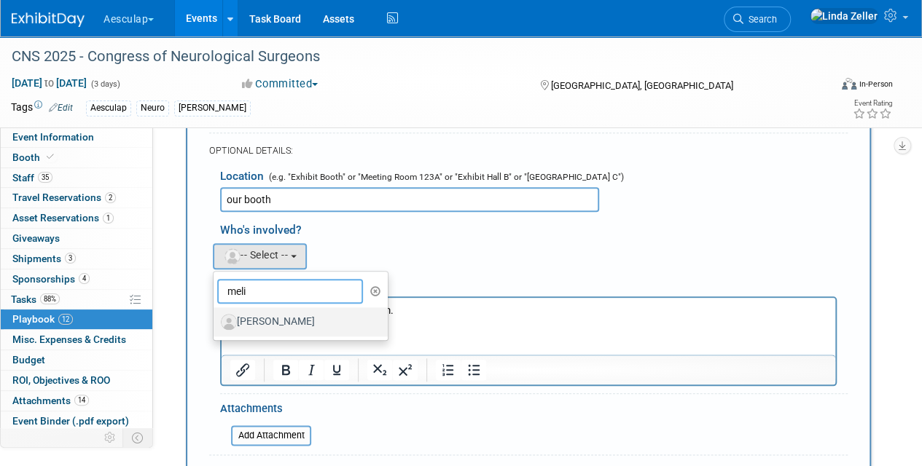
type input "meli"
click at [261, 326] on label "[PERSON_NAME]" at bounding box center [297, 321] width 152 height 23
click at [216, 325] on input "[PERSON_NAME]" at bounding box center [210, 319] width 9 height 9
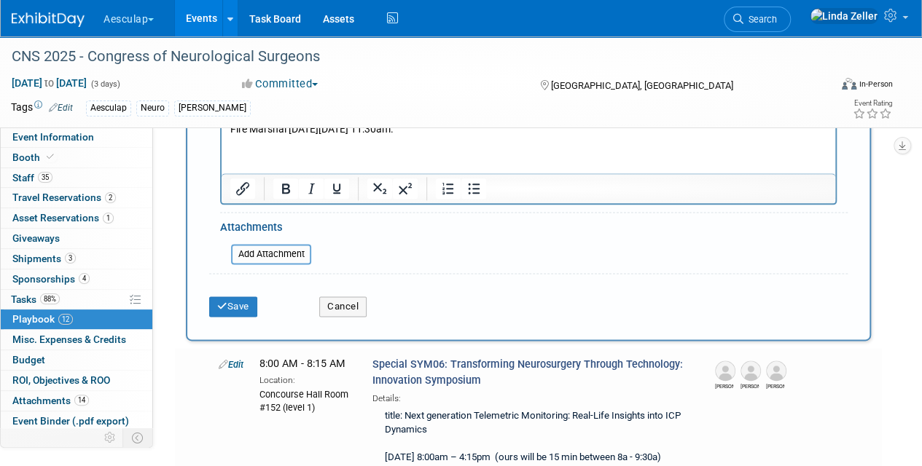
scroll to position [852, 0]
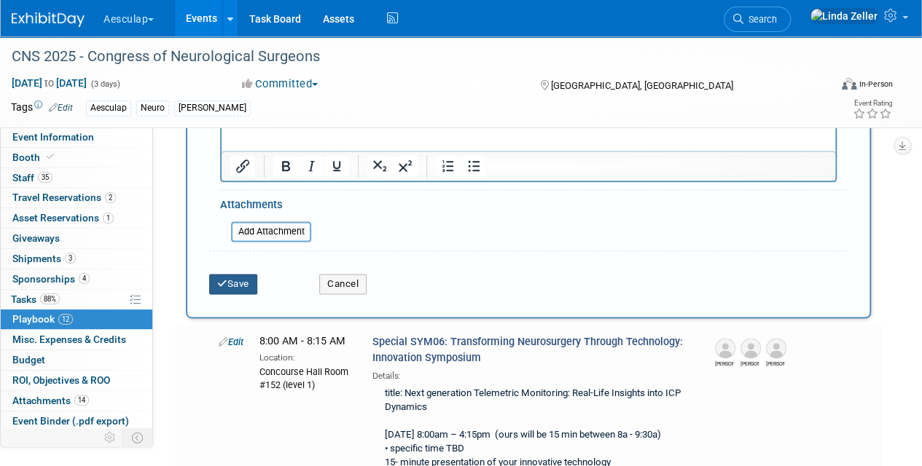
click at [245, 280] on button "Save" at bounding box center [233, 284] width 48 height 20
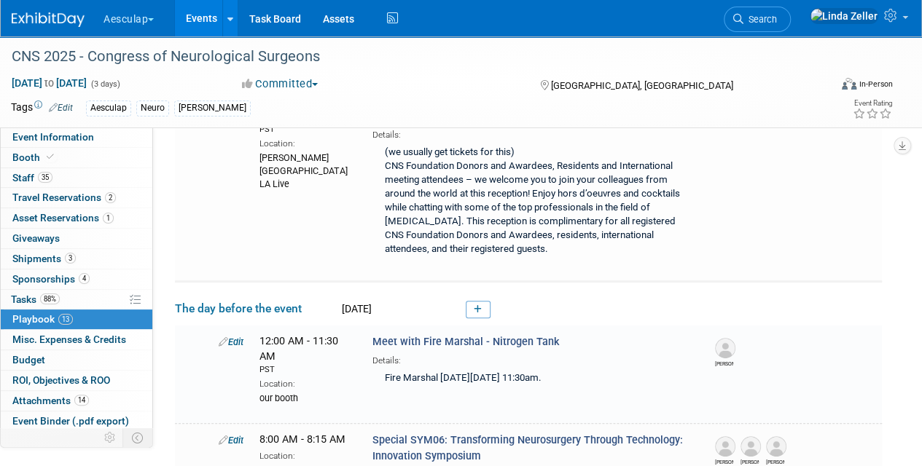
scroll to position [341, 0]
